Goal: Task Accomplishment & Management: Manage account settings

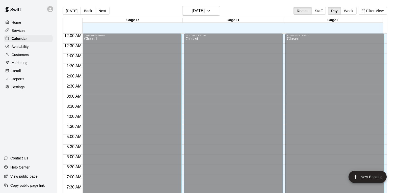
scroll to position [269, 0]
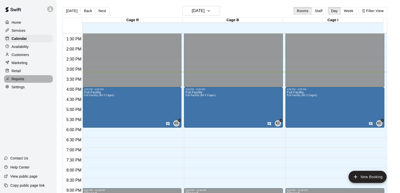
click at [21, 79] on p "Reports" at bounding box center [18, 78] width 13 height 5
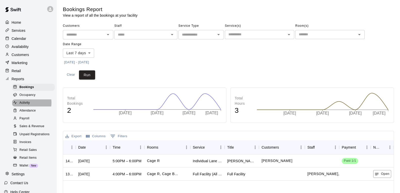
click at [23, 105] on span "Activity" at bounding box center [24, 102] width 10 height 5
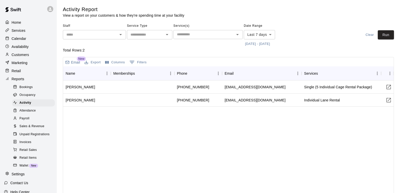
click at [27, 57] on p "Customers" at bounding box center [20, 54] width 17 height 5
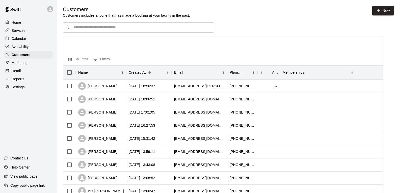
click at [17, 23] on p "Home" at bounding box center [17, 22] width 10 height 5
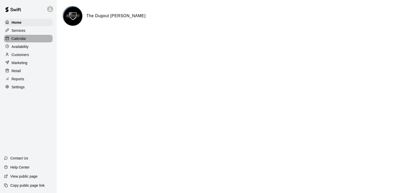
click at [19, 39] on p "Calendar" at bounding box center [19, 38] width 15 height 5
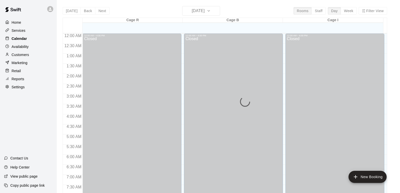
scroll to position [304, 0]
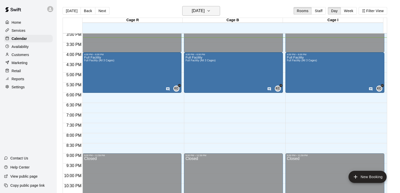
click at [204, 10] on h6 "[DATE]" at bounding box center [198, 10] width 13 height 7
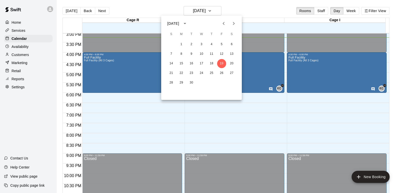
click at [280, 7] on div at bounding box center [201, 96] width 403 height 193
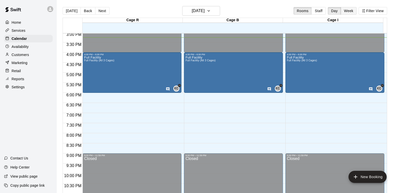
click at [349, 10] on button "Week" at bounding box center [348, 11] width 16 height 8
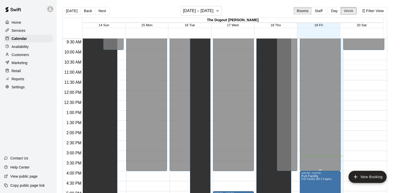
scroll to position [182, 0]
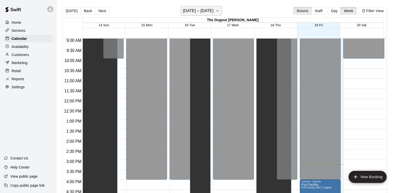
click at [219, 12] on icon "button" at bounding box center [217, 11] width 4 height 6
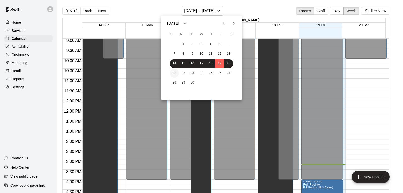
click at [175, 73] on button "21" at bounding box center [174, 73] width 9 height 9
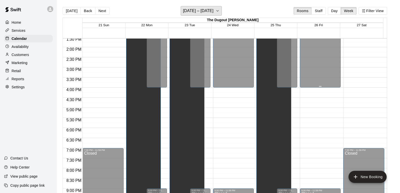
scroll to position [283, 0]
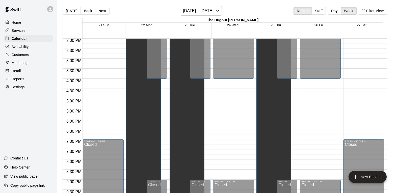
click at [138, 103] on div "Unavailable" at bounding box center [144, -1] width 32 height 481
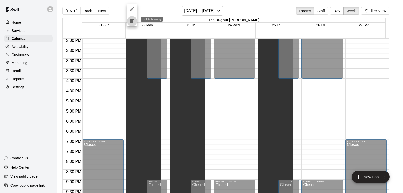
click at [132, 22] on icon "delete" at bounding box center [132, 21] width 4 height 5
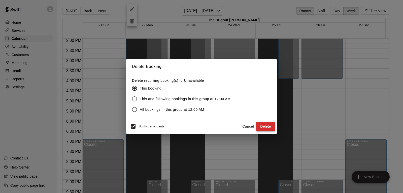
click at [265, 127] on button "Delete" at bounding box center [265, 126] width 19 height 9
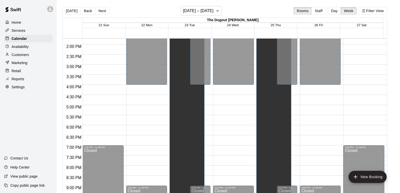
scroll to position [308, 0]
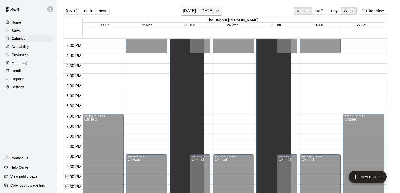
click at [219, 11] on icon "button" at bounding box center [217, 11] width 4 height 6
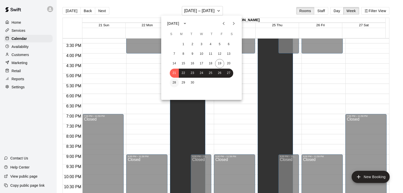
click at [177, 83] on button "28" at bounding box center [174, 82] width 9 height 9
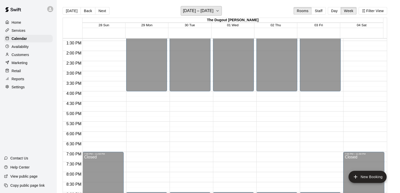
scroll to position [283, 0]
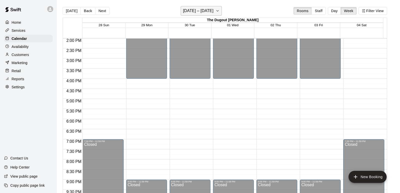
click at [219, 10] on icon "button" at bounding box center [217, 11] width 4 height 6
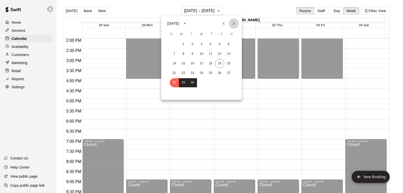
click at [231, 24] on icon "Next month" at bounding box center [234, 23] width 6 height 6
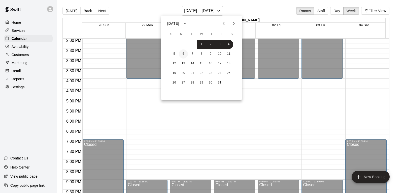
click at [186, 53] on button "6" at bounding box center [183, 53] width 9 height 9
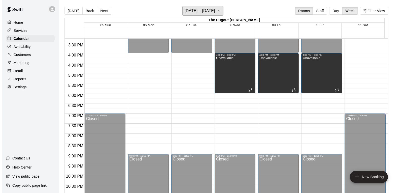
scroll to position [299, 0]
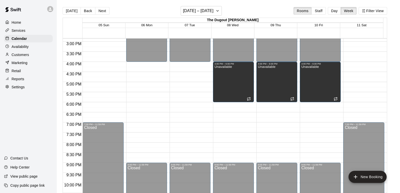
click at [16, 23] on p "Home" at bounding box center [17, 22] width 10 height 5
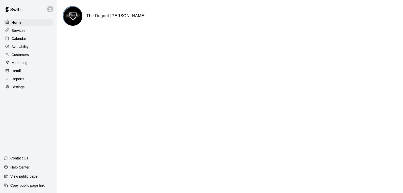
click at [22, 57] on p "Customers" at bounding box center [20, 54] width 17 height 5
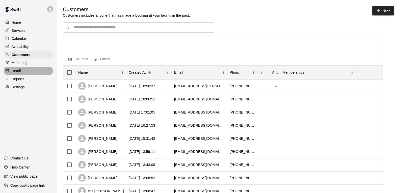
click at [21, 72] on div "Retail" at bounding box center [28, 71] width 49 height 8
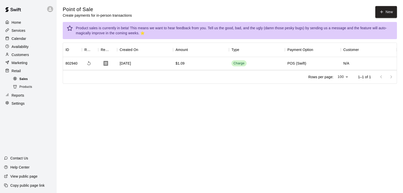
click at [25, 81] on span "Sales" at bounding box center [23, 79] width 8 height 5
click at [384, 12] on button "New" at bounding box center [387, 12] width 22 height 12
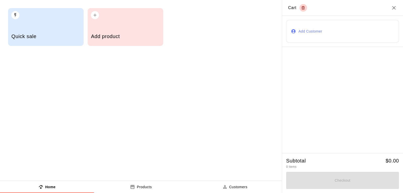
click at [98, 24] on div "Add product" at bounding box center [126, 27] width 76 height 38
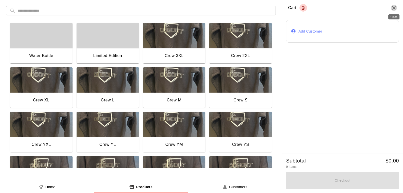
click at [394, 9] on icon "Close" at bounding box center [395, 8] width 4 height 4
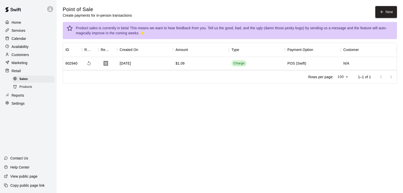
click at [26, 57] on p "Customers" at bounding box center [20, 54] width 17 height 5
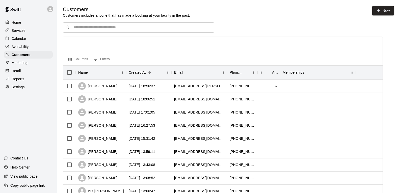
click at [19, 33] on p "Services" at bounding box center [19, 30] width 14 height 5
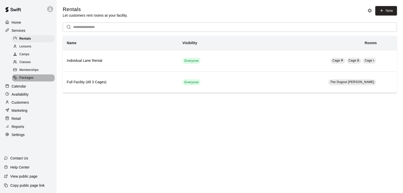
click at [27, 80] on span "Packages" at bounding box center [26, 77] width 14 height 5
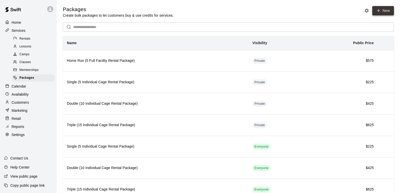
click at [379, 10] on icon at bounding box center [378, 10] width 5 height 5
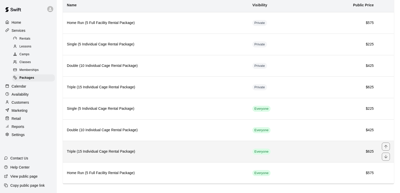
scroll to position [43, 0]
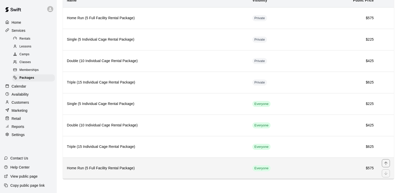
click at [98, 168] on h6 "Home Run (5 Full Facility Rental Package)" at bounding box center [155, 168] width 177 height 6
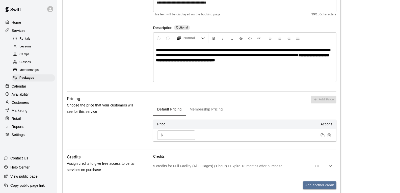
scroll to position [22, 0]
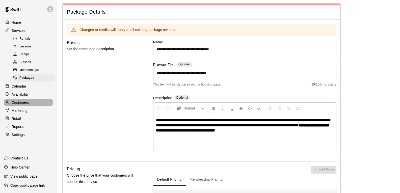
click at [21, 103] on p "Customers" at bounding box center [20, 102] width 17 height 5
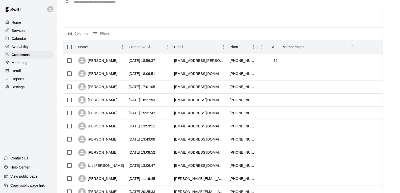
scroll to position [50, 0]
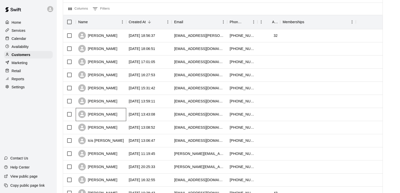
click at [96, 116] on div "[PERSON_NAME]" at bounding box center [97, 114] width 39 height 8
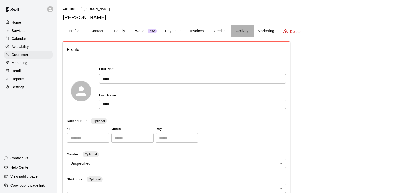
click at [237, 31] on button "Activity" at bounding box center [242, 31] width 23 height 12
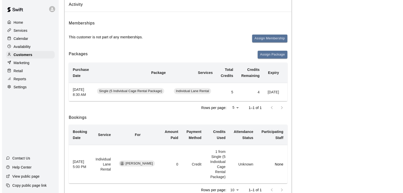
scroll to position [50, 0]
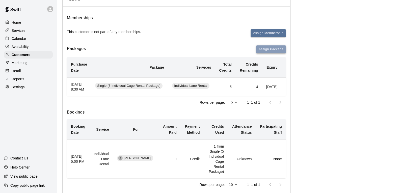
click at [280, 51] on button "Assign Package" at bounding box center [271, 49] width 30 height 8
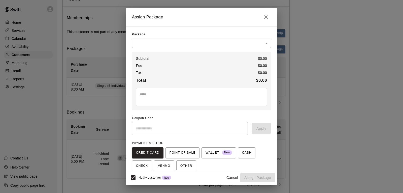
click at [251, 45] on body "Home Services Calendar Availability Customers Marketing Retail Reports Settings…" at bounding box center [201, 79] width 403 height 258
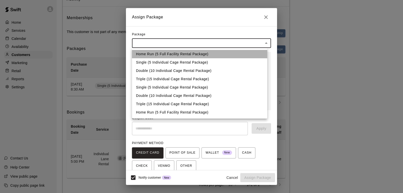
click at [184, 54] on li "Home Run (5 Full Facility Rental Package)" at bounding box center [199, 54] width 135 height 8
type input "**********"
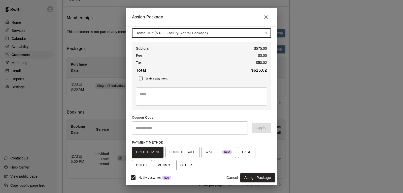
scroll to position [25, 0]
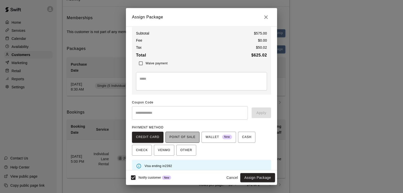
click at [180, 137] on span "POINT OF SALE" at bounding box center [183, 137] width 26 height 8
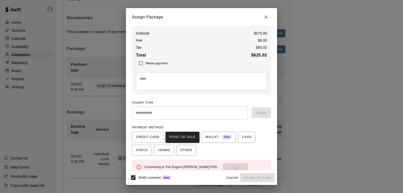
scroll to position [34, 0]
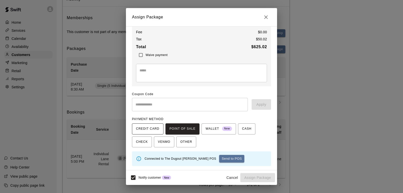
click at [157, 128] on span "CREDIT CARD" at bounding box center [147, 129] width 23 height 8
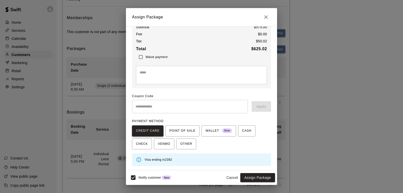
scroll to position [32, 0]
click at [166, 110] on input "text" at bounding box center [190, 106] width 116 height 13
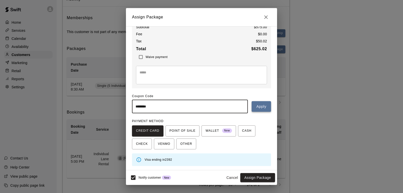
type input "********"
click at [259, 105] on button "Apply" at bounding box center [261, 106] width 19 height 11
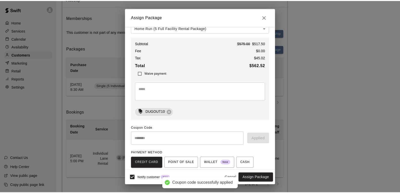
scroll to position [6, 0]
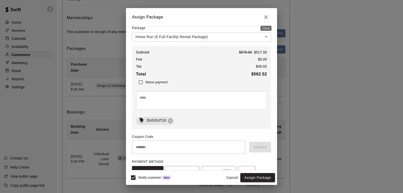
click at [266, 15] on icon "Close" at bounding box center [266, 17] width 6 height 6
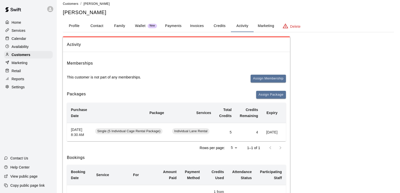
scroll to position [0, 0]
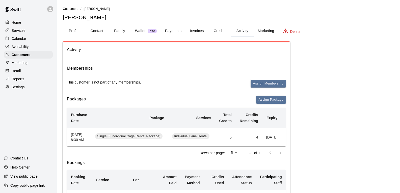
click at [19, 22] on p "Home" at bounding box center [17, 22] width 10 height 5
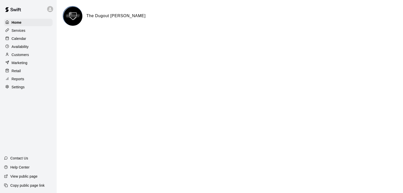
click at [21, 72] on div "Retail" at bounding box center [28, 71] width 49 height 8
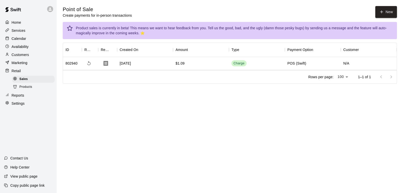
click at [23, 65] on p "Marketing" at bounding box center [20, 62] width 16 height 5
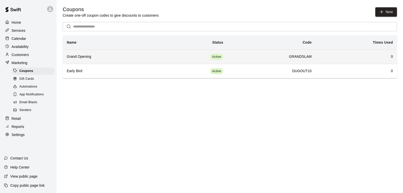
click at [297, 59] on h6 "GRANDSLAM" at bounding box center [271, 57] width 80 height 6
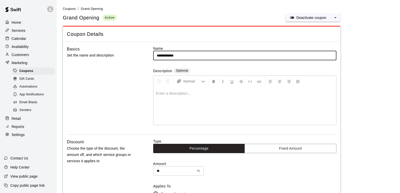
click at [15, 22] on p "Home" at bounding box center [17, 22] width 10 height 5
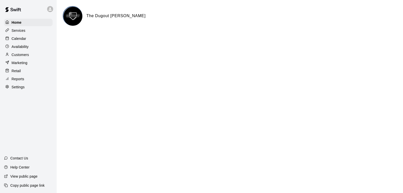
click at [21, 65] on p "Marketing" at bounding box center [20, 62] width 16 height 5
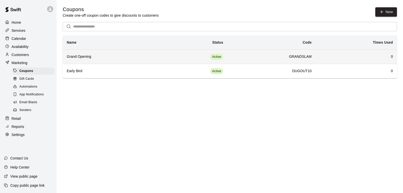
click at [92, 58] on h6 "Grand Opening" at bounding box center [110, 57] width 86 height 6
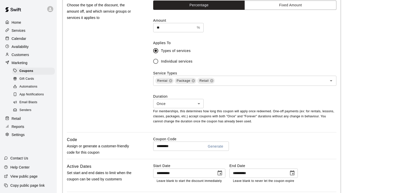
scroll to position [151, 0]
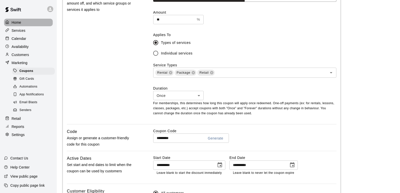
click at [15, 24] on p "Home" at bounding box center [17, 22] width 10 height 5
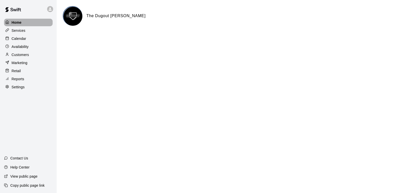
click at [15, 24] on p "Home" at bounding box center [17, 22] width 10 height 5
click at [22, 57] on p "Customers" at bounding box center [20, 54] width 17 height 5
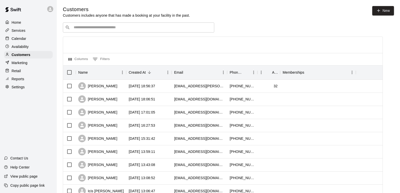
click at [19, 22] on p "Home" at bounding box center [17, 22] width 10 height 5
